Goal: Transaction & Acquisition: Book appointment/travel/reservation

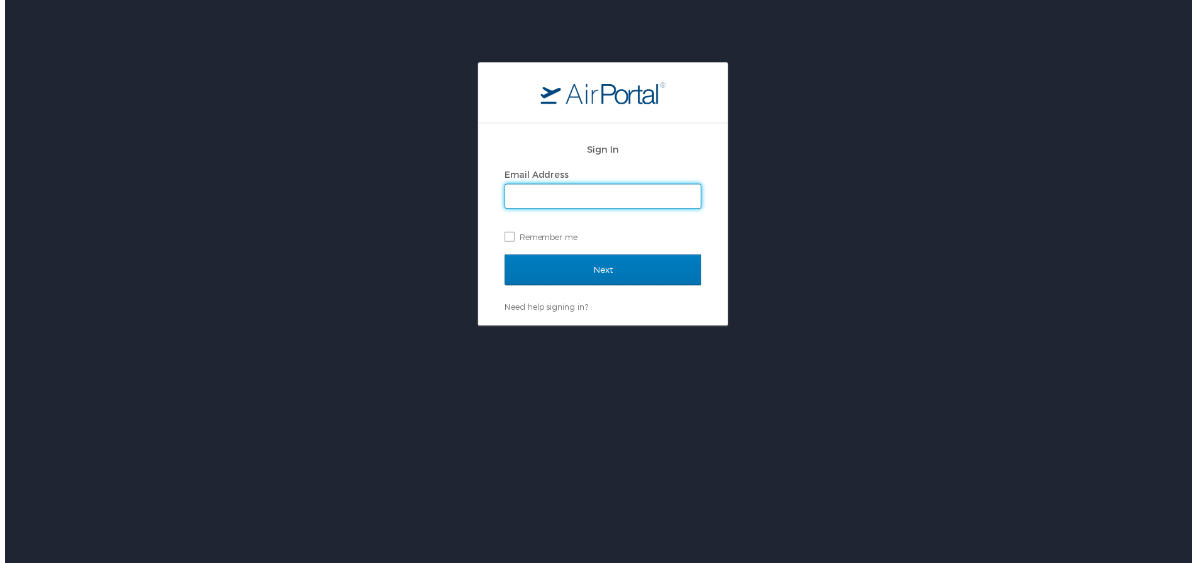
click at [578, 191] on input "Email Address" at bounding box center [602, 198] width 197 height 24
type input "wsiglar@susla.edu"
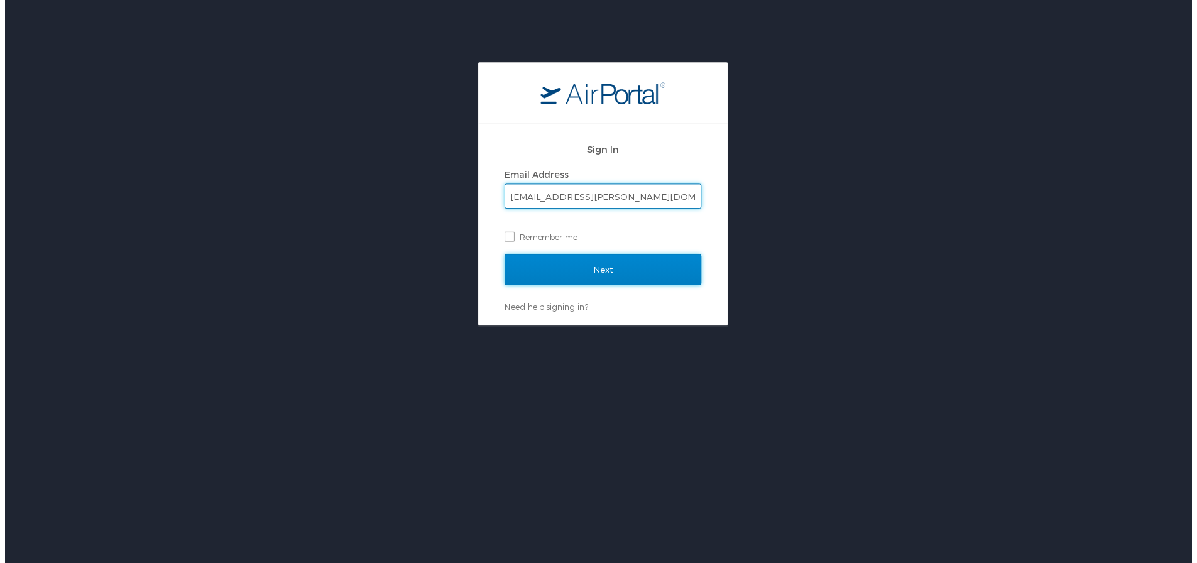
click at [572, 279] on input "Next" at bounding box center [603, 271] width 198 height 31
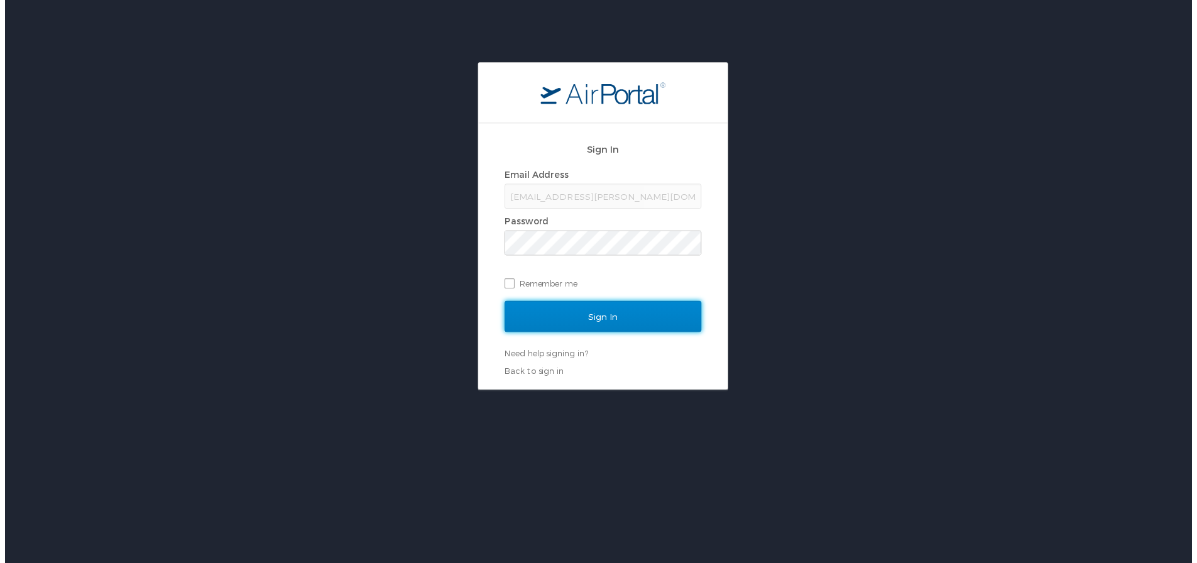
click at [595, 313] on input "Sign In" at bounding box center [603, 318] width 198 height 31
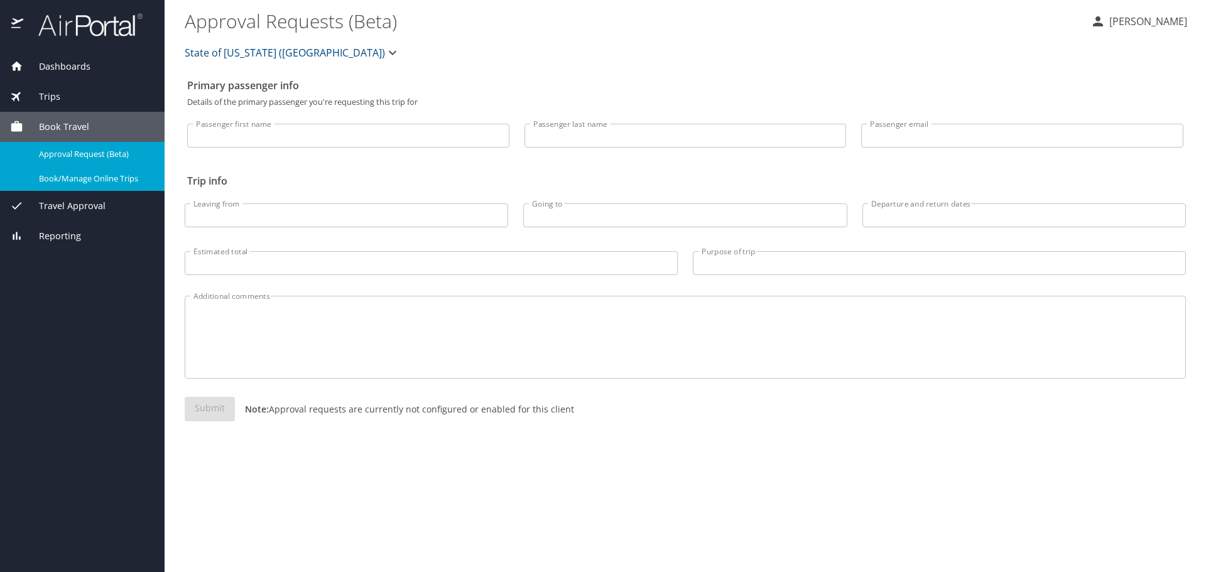
click at [87, 183] on span "Book/Manage Online Trips" at bounding box center [94, 179] width 111 height 12
click at [77, 180] on span "Book/Manage Online Trips" at bounding box center [94, 179] width 111 height 12
click at [56, 126] on span "Book Travel" at bounding box center [56, 127] width 66 height 14
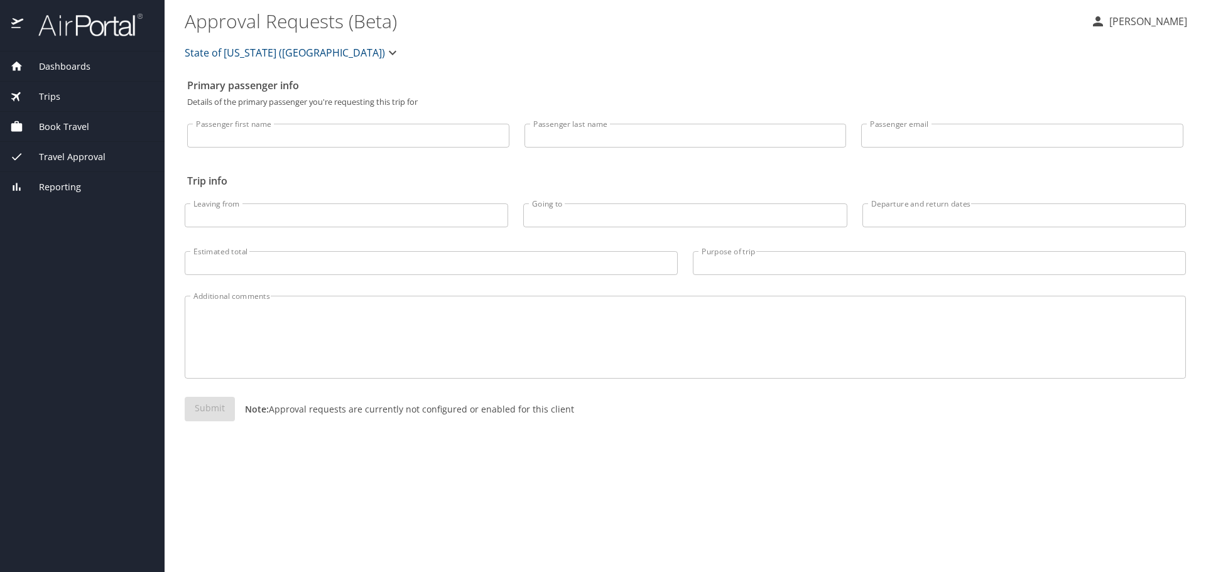
click at [56, 126] on span "Book Travel" at bounding box center [56, 127] width 66 height 14
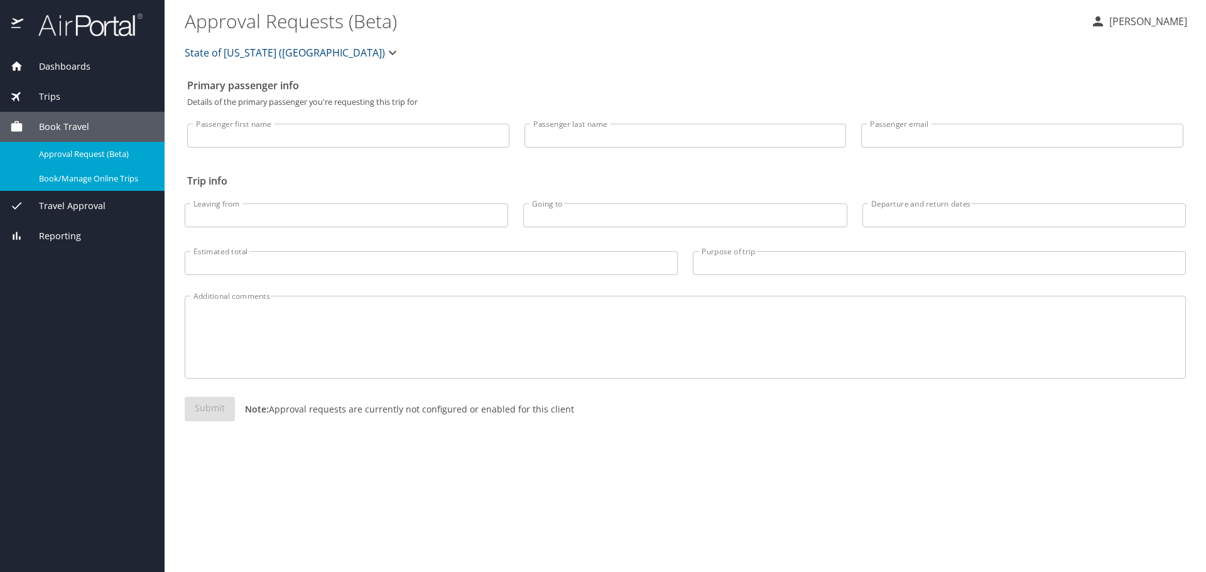
click at [82, 210] on span "Travel Approval" at bounding box center [64, 206] width 82 height 14
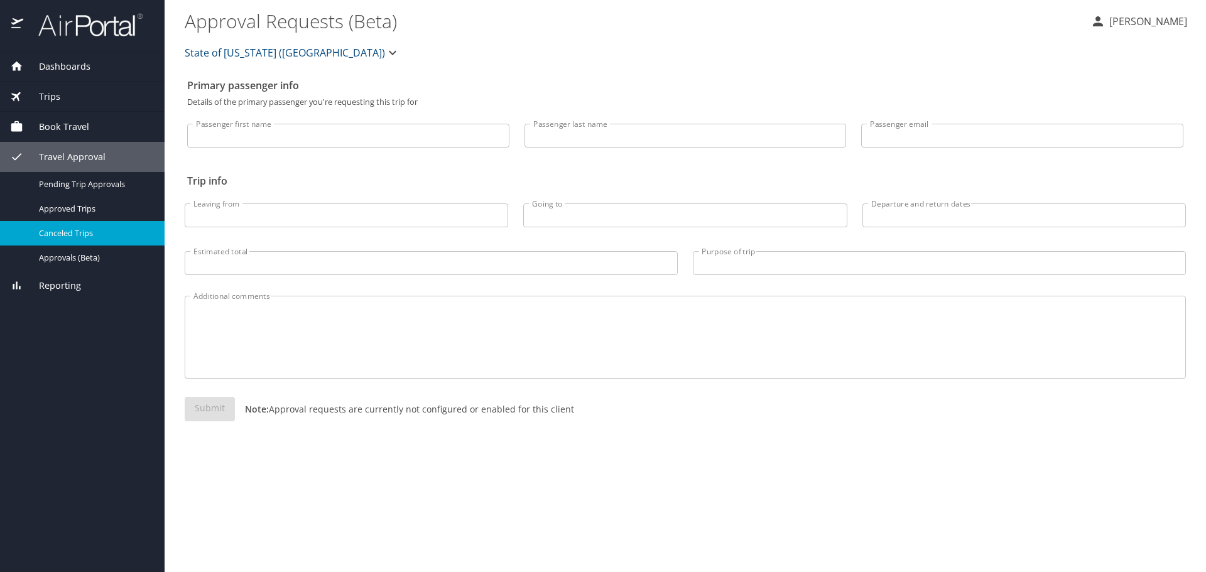
click at [78, 234] on span "Canceled Trips" at bounding box center [94, 233] width 111 height 12
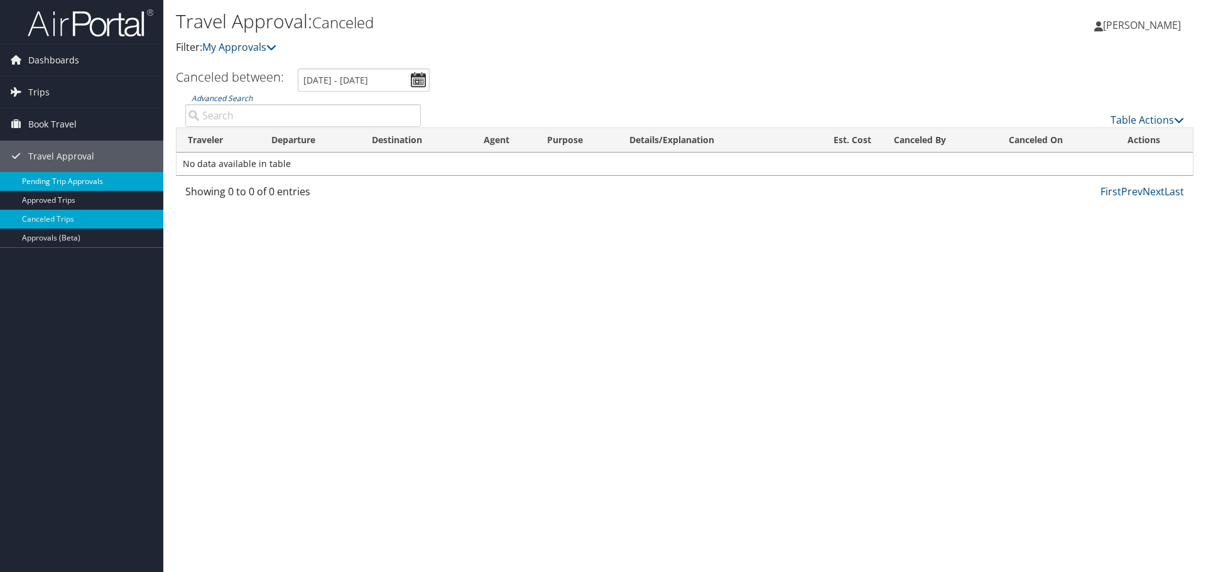
click at [97, 184] on link "Pending Trip Approvals" at bounding box center [81, 181] width 163 height 19
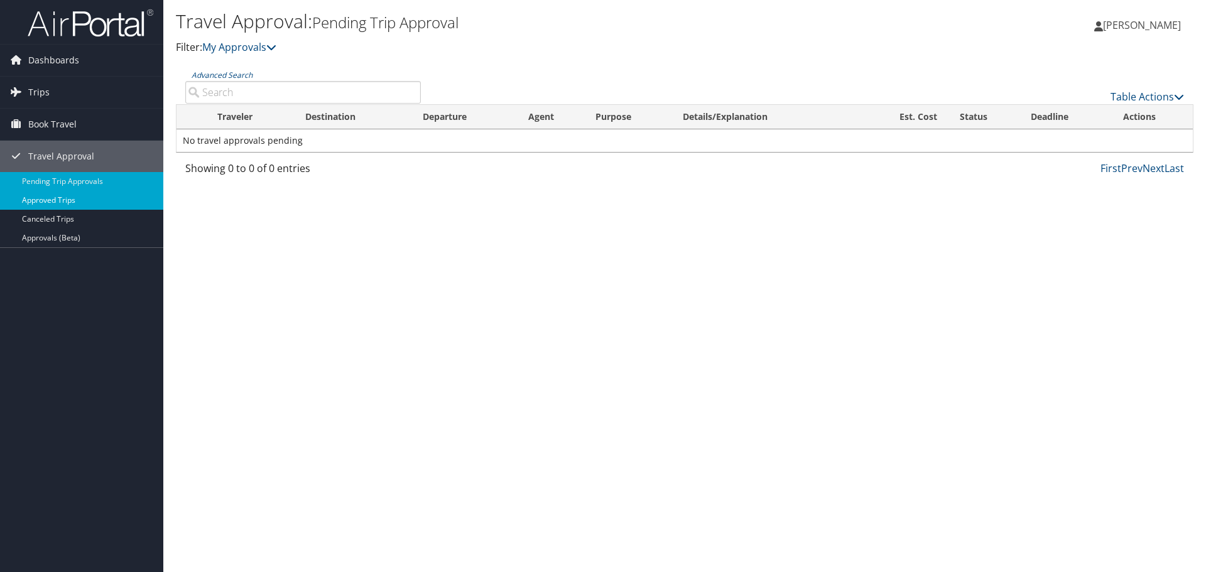
click at [83, 200] on link "Approved Trips" at bounding box center [81, 200] width 163 height 19
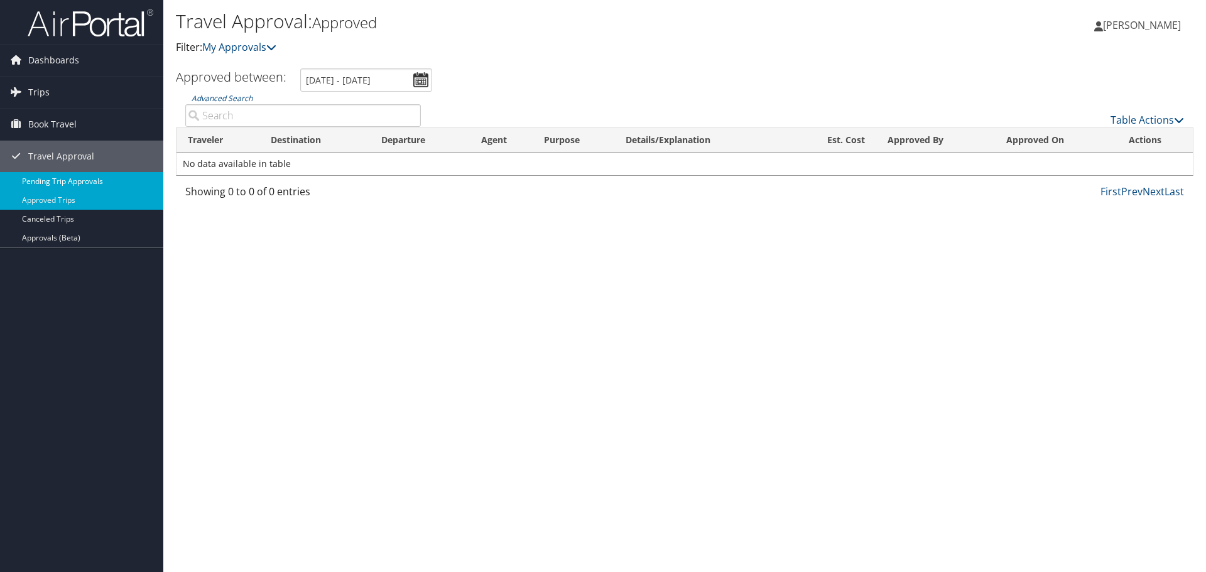
click at [60, 173] on link "Pending Trip Approvals" at bounding box center [81, 181] width 163 height 19
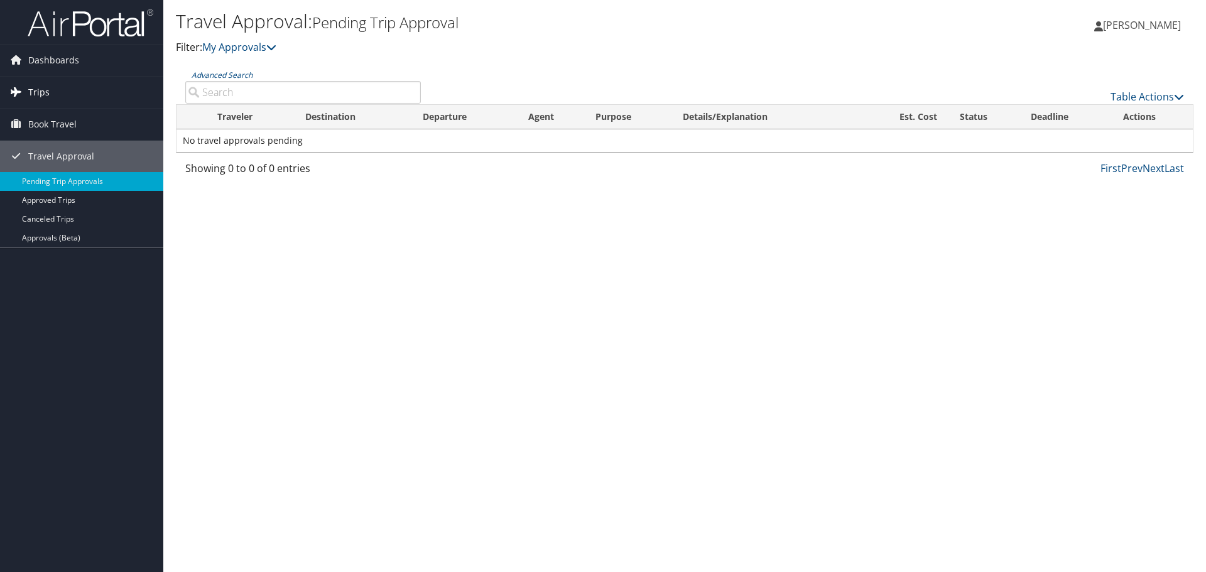
click at [54, 95] on link "Trips" at bounding box center [81, 92] width 163 height 31
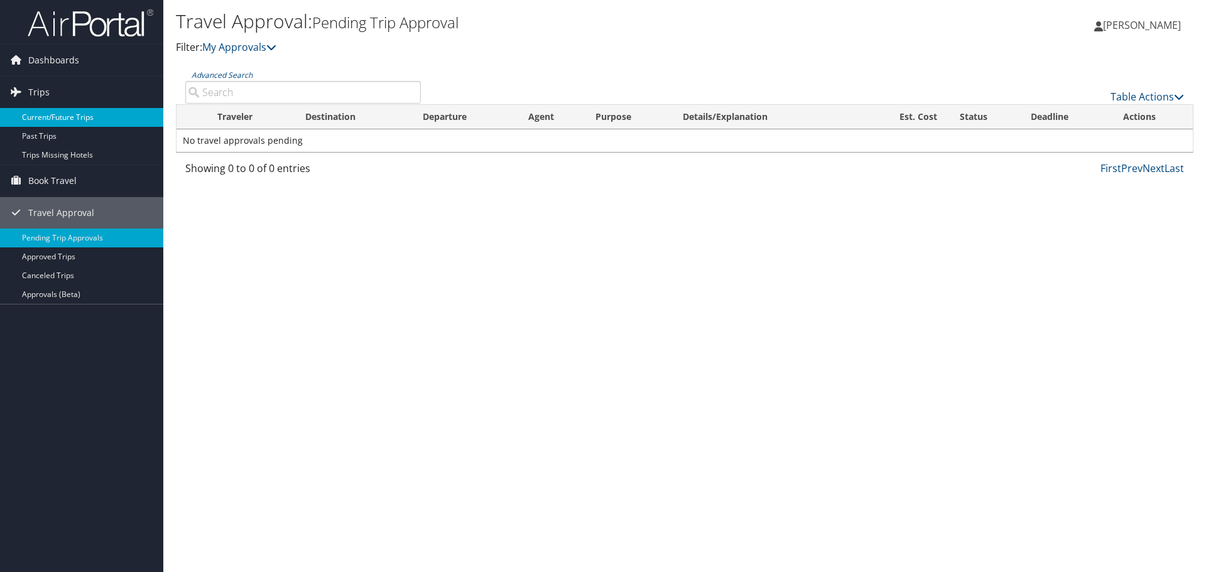
click at [73, 119] on link "Current/Future Trips" at bounding box center [81, 117] width 163 height 19
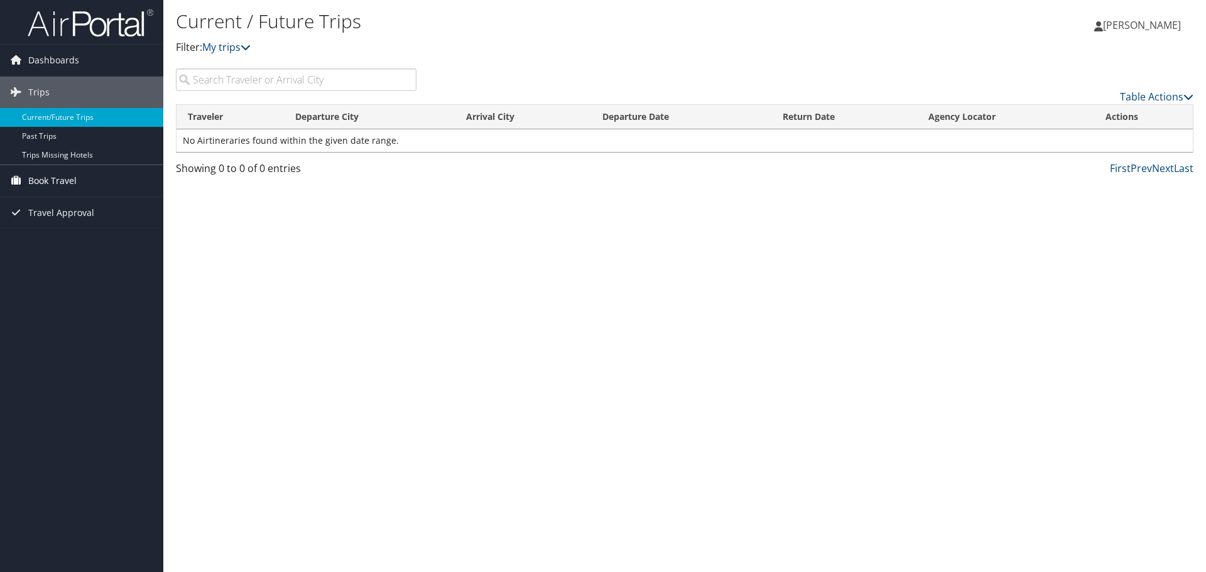
click at [60, 178] on span "Book Travel" at bounding box center [52, 180] width 48 height 31
click at [63, 225] on link "Book/Manage Online Trips" at bounding box center [81, 224] width 163 height 19
